Goal: Find specific page/section: Find specific page/section

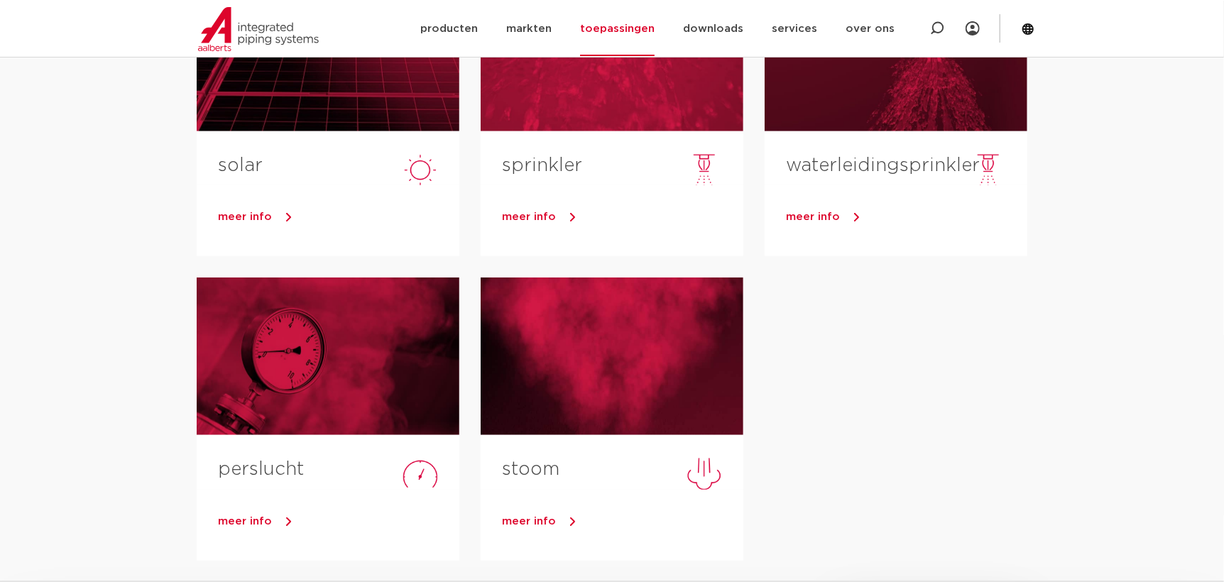
scroll to position [852, 0]
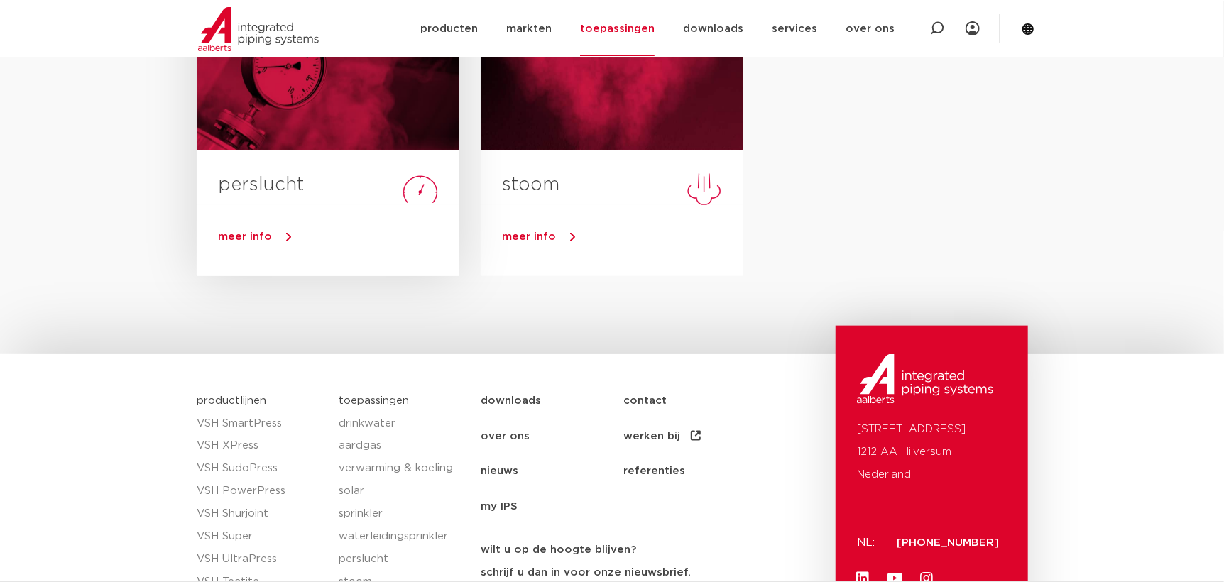
click at [305, 155] on div "perslucht" at bounding box center [328, 177] width 263 height 54
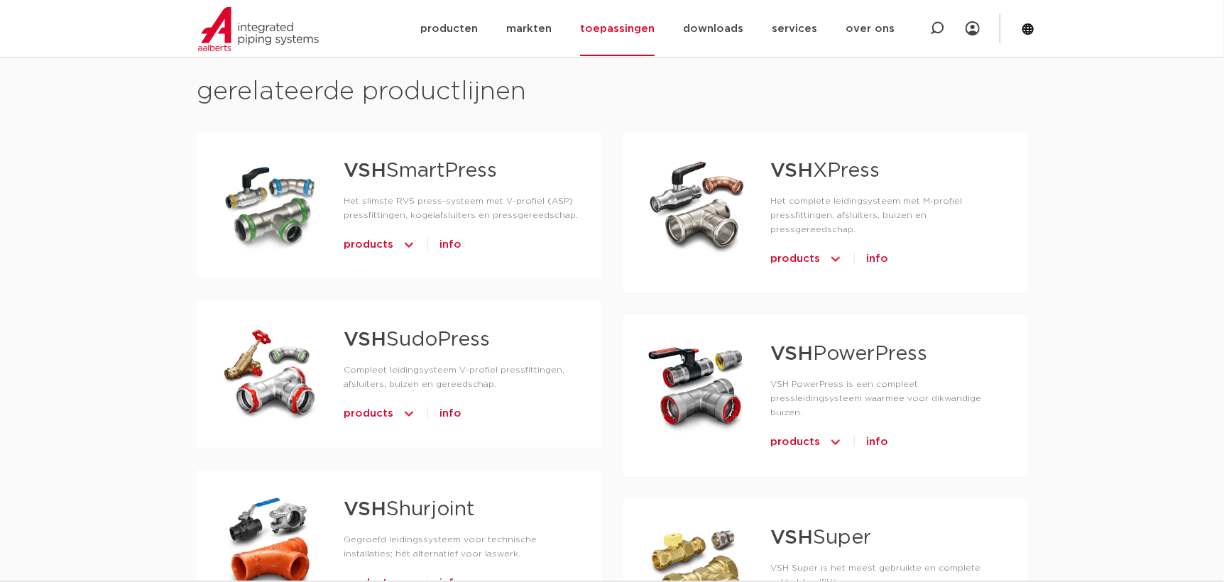
scroll to position [709, 0]
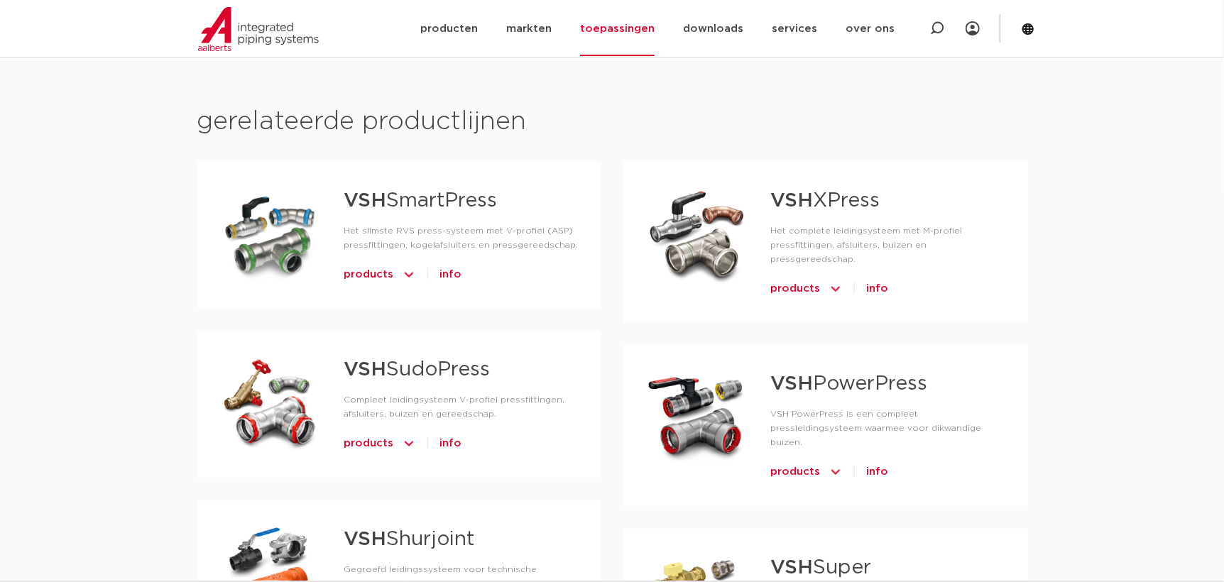
click at [865, 238] on p "Het complete leidingsysteem met M-profiel pressfittingen, afsluiters, buizen en…" at bounding box center [887, 245] width 235 height 43
click at [839, 199] on link "VSH XPress" at bounding box center [824, 201] width 109 height 20
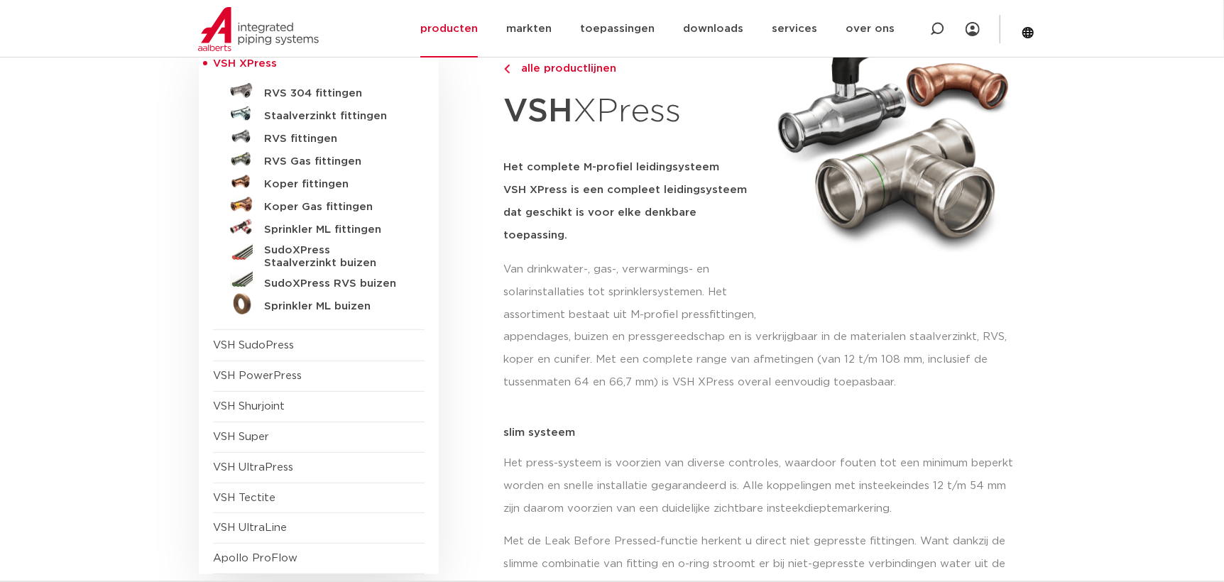
scroll to position [142, 0]
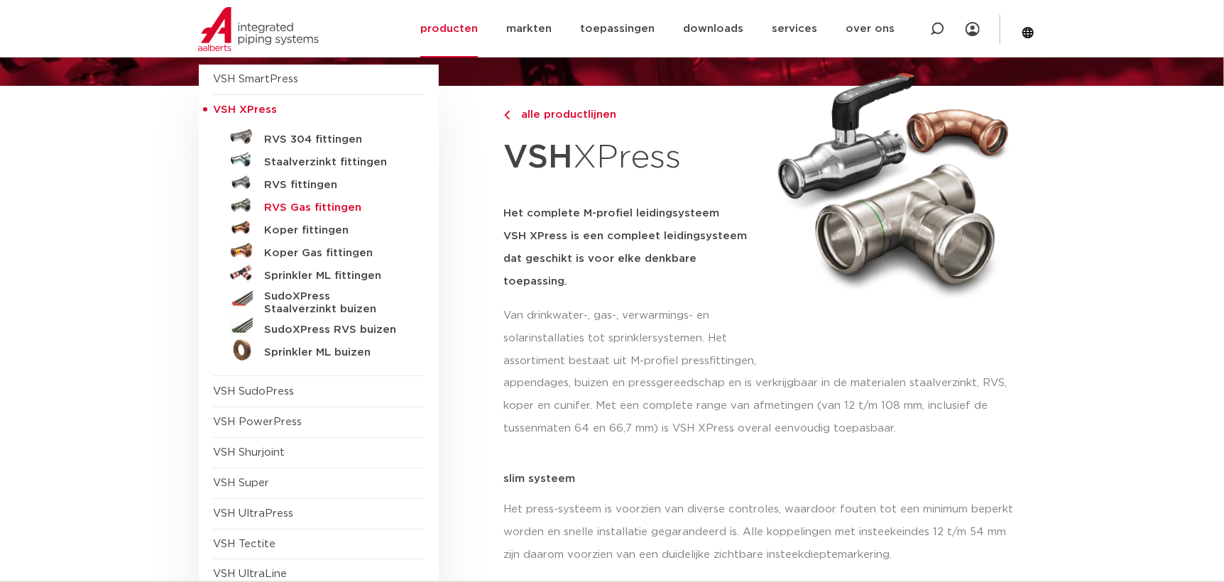
click at [292, 212] on h5 "RVS Gas fittingen" at bounding box center [334, 208] width 141 height 13
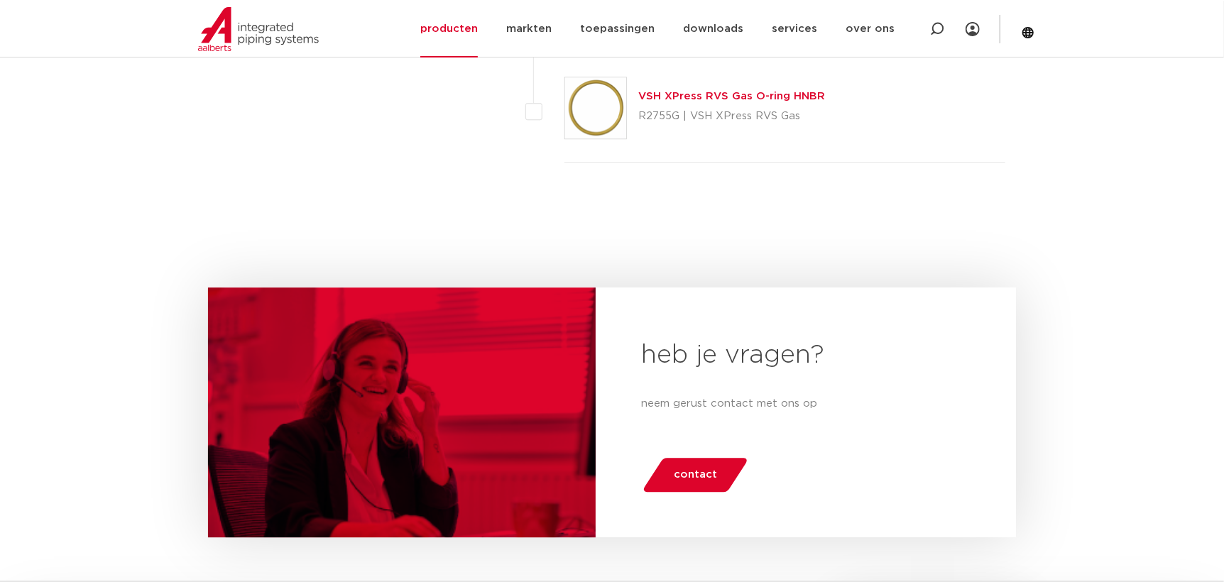
scroll to position [2271, 0]
